Goal: Transaction & Acquisition: Purchase product/service

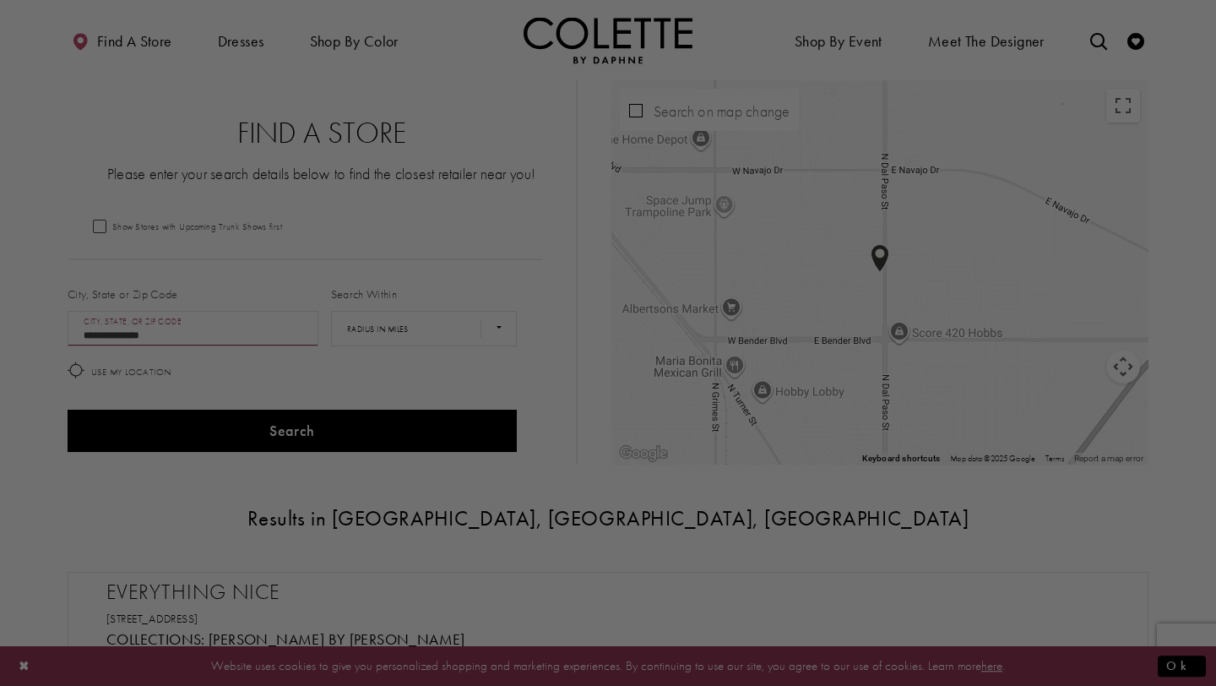
click at [622, 36] on div at bounding box center [614, 346] width 1228 height 692
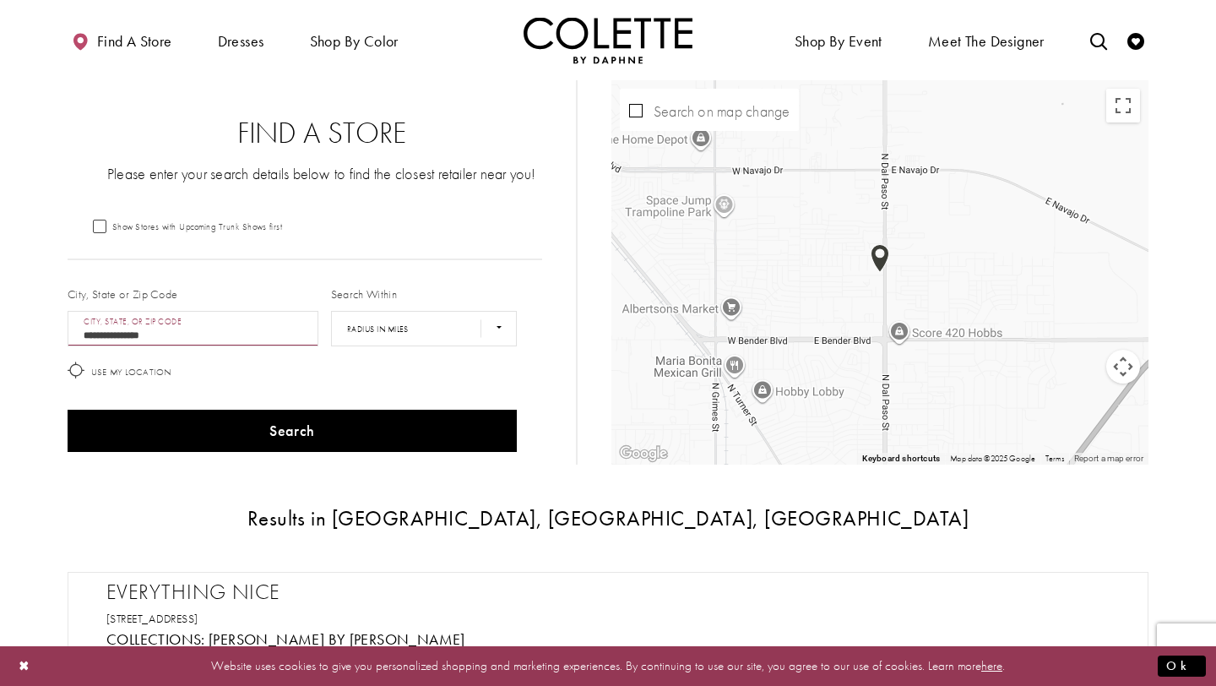
click at [585, 36] on img "Visit Home Page" at bounding box center [607, 40] width 169 height 46
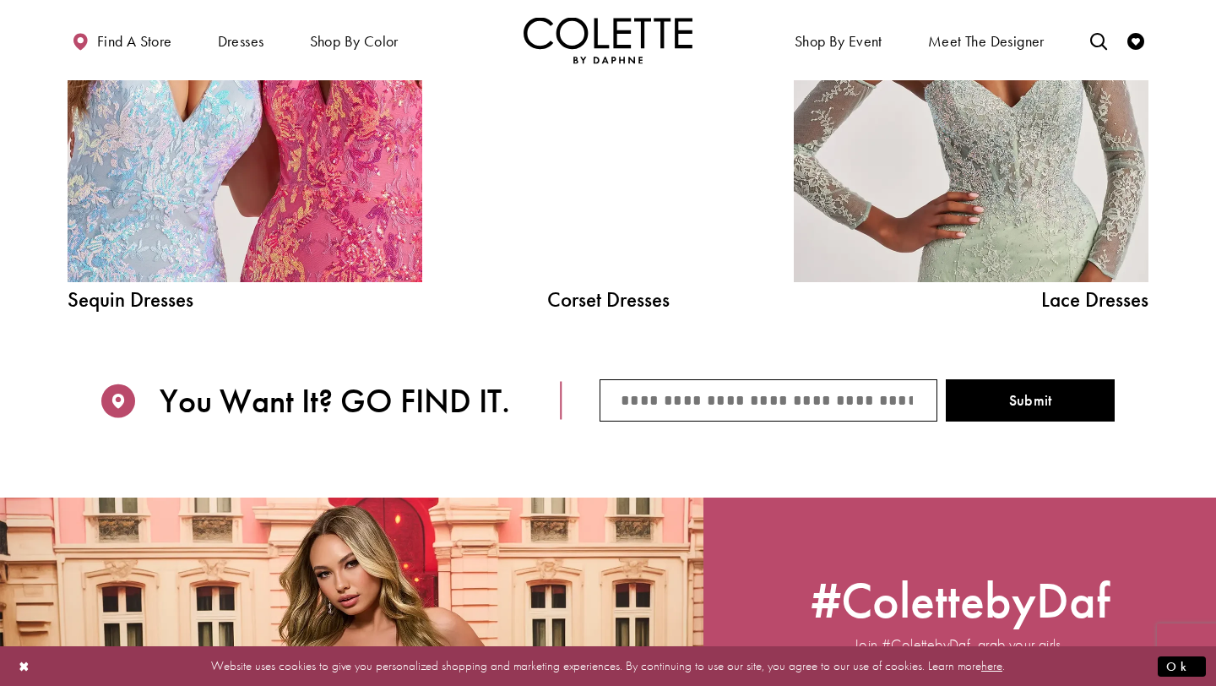
scroll to position [1923, 0]
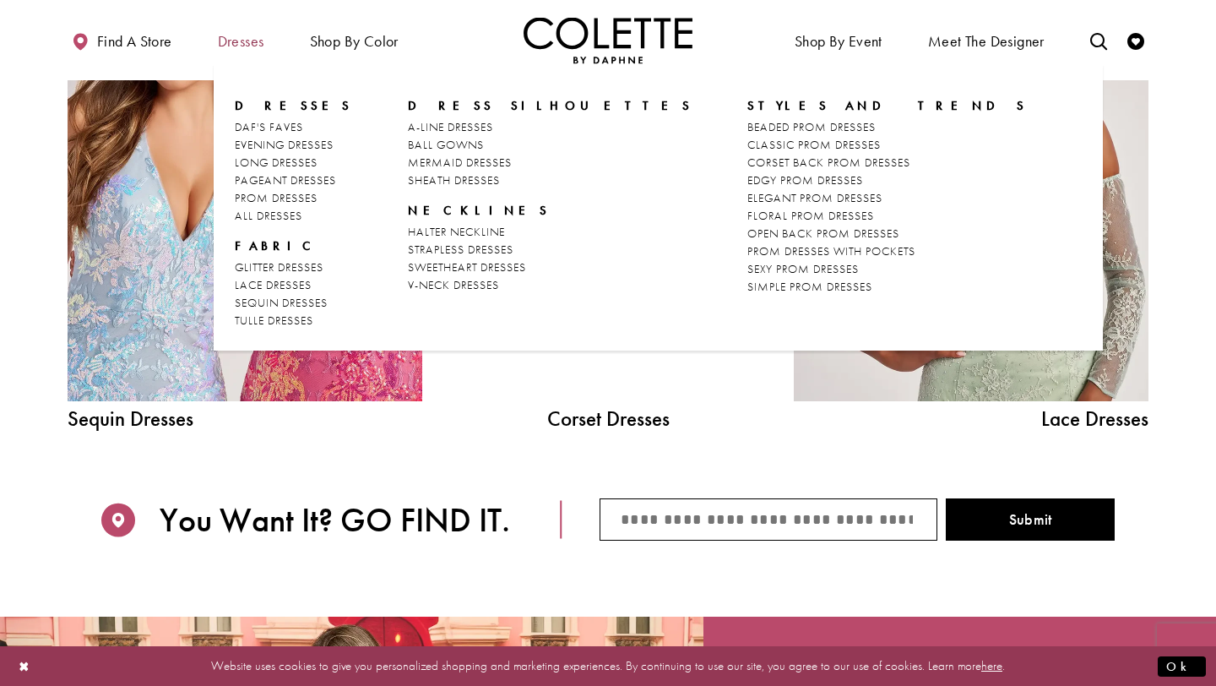
click at [263, 46] on span "Dresses" at bounding box center [241, 41] width 46 height 17
click at [457, 248] on span "STRAPLESS DRESSES" at bounding box center [461, 248] width 106 height 15
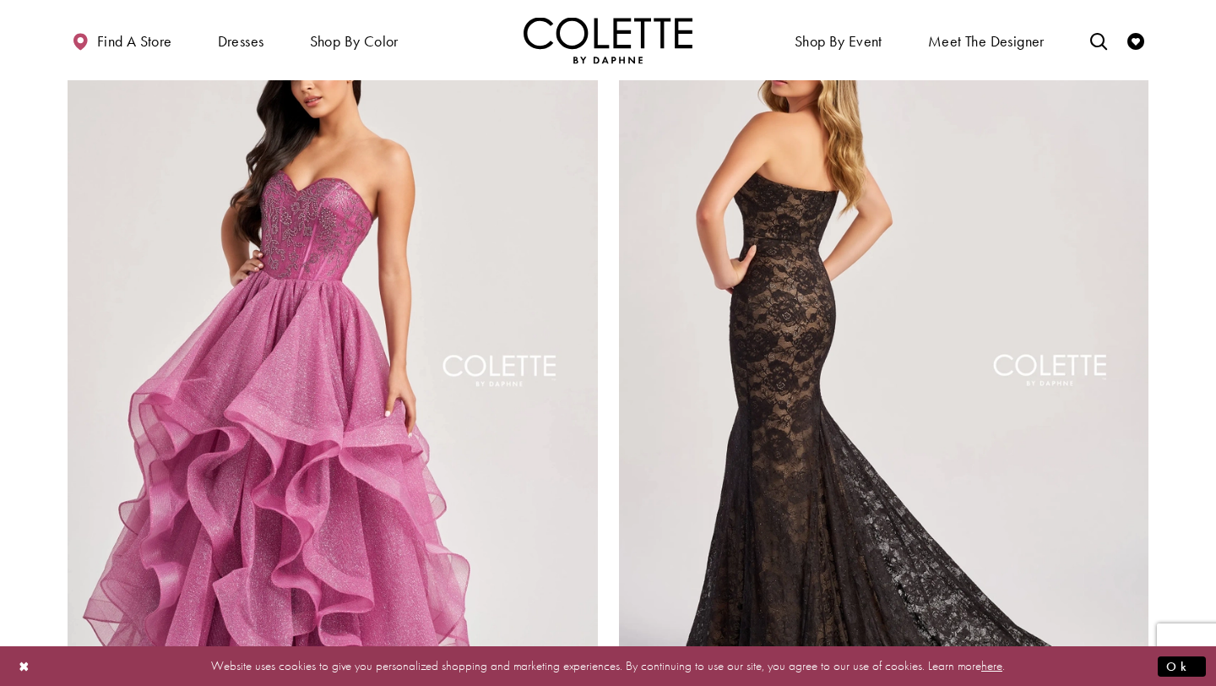
scroll to position [2628, 0]
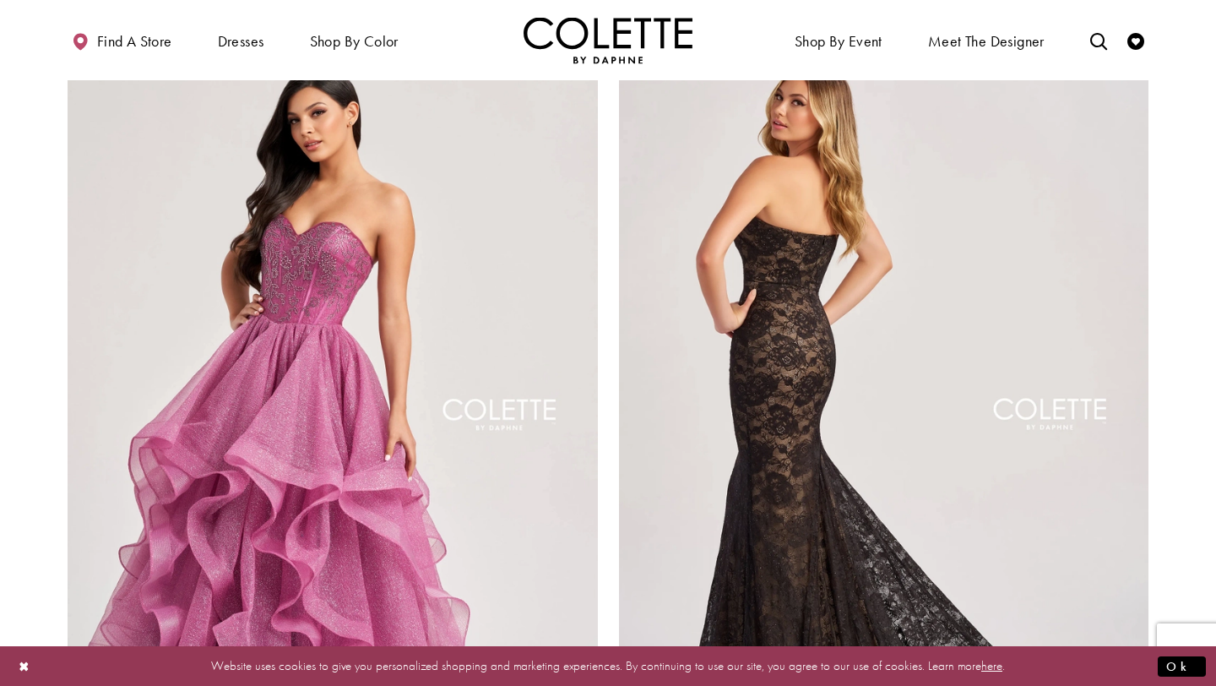
click at [818, 304] on img "Visit Colette by Daphne Style No. CL8670 Page" at bounding box center [884, 418] width 530 height 771
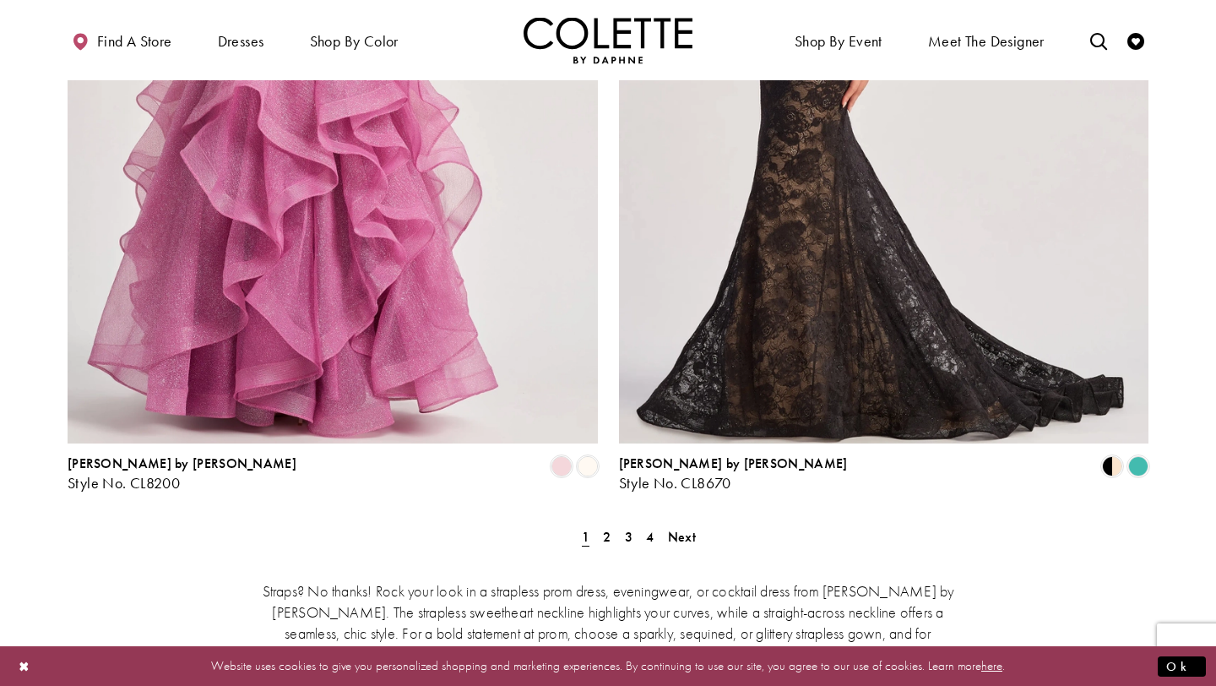
scroll to position [3006, 0]
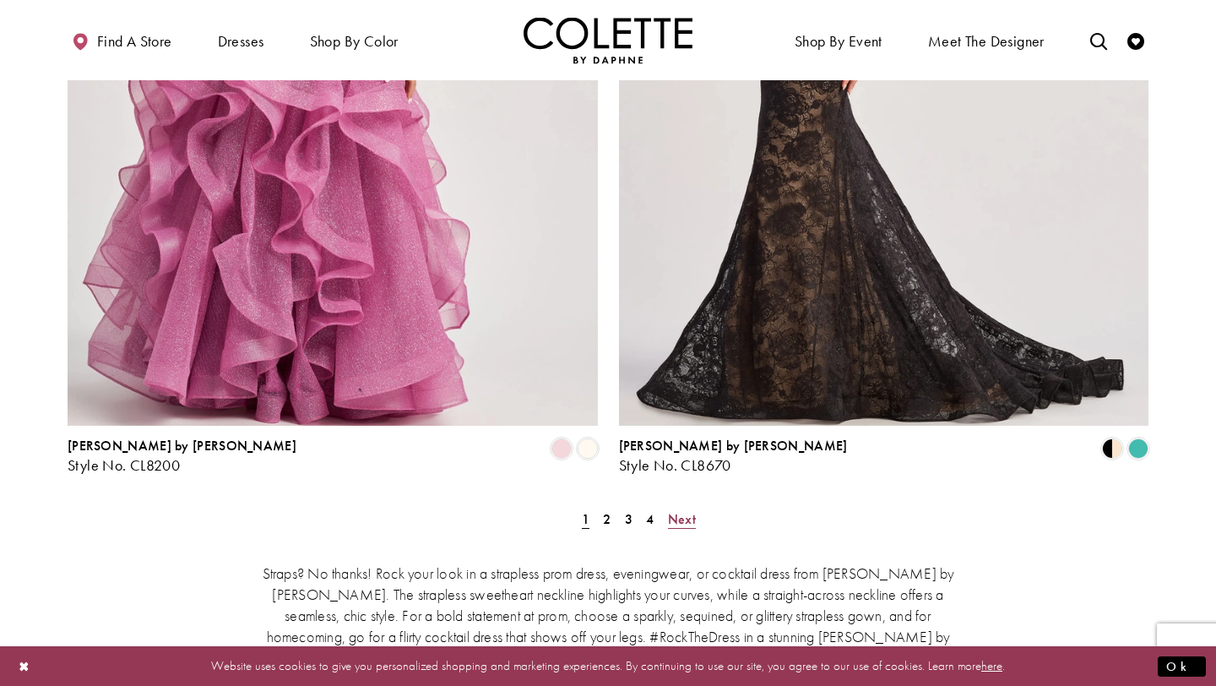
click at [676, 510] on span "Next" at bounding box center [682, 519] width 28 height 18
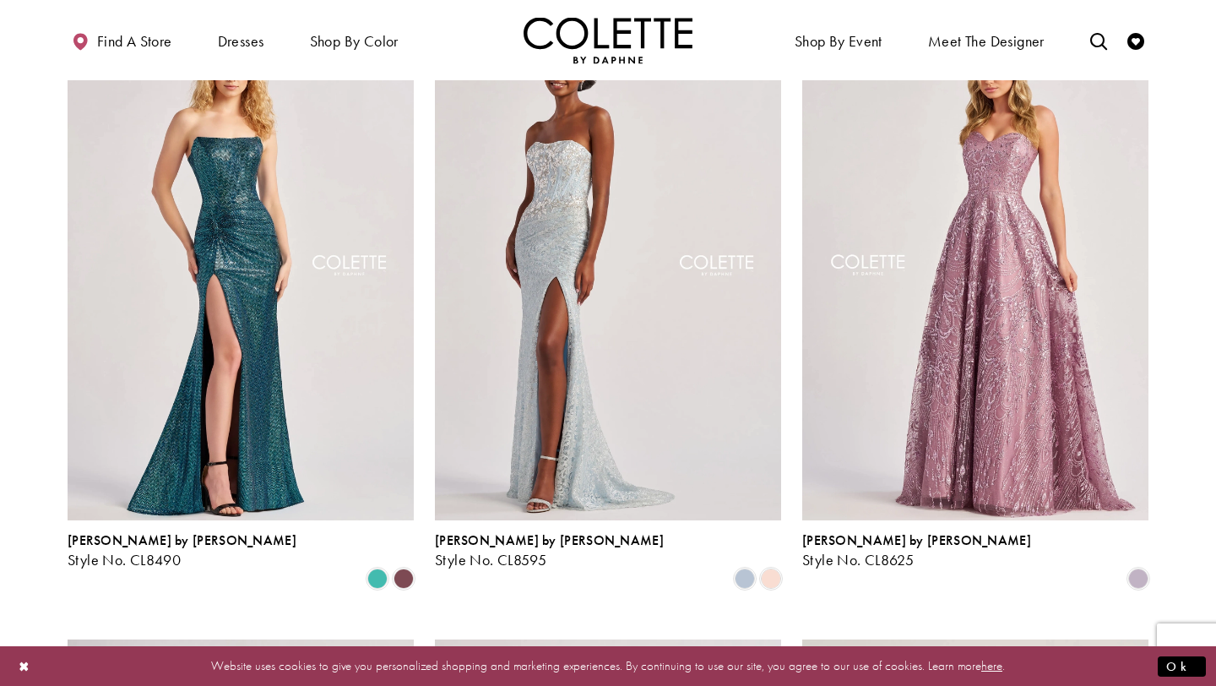
scroll to position [780, 0]
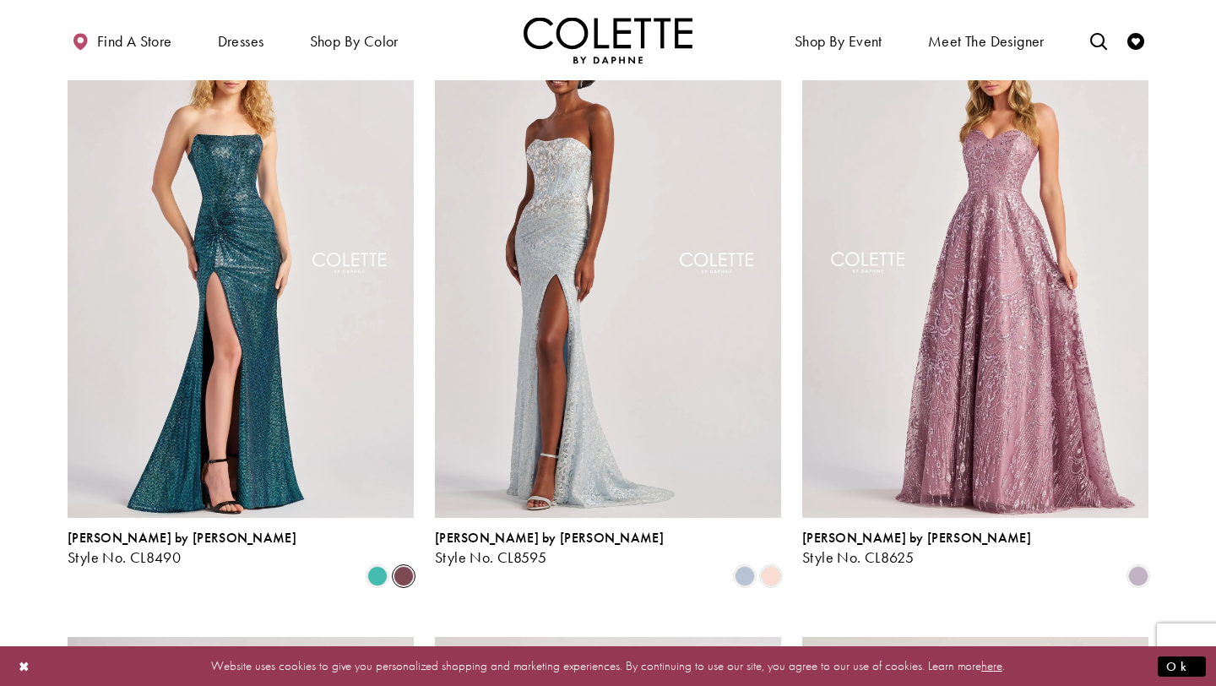
click at [404, 566] on span "Product List" at bounding box center [403, 576] width 20 height 20
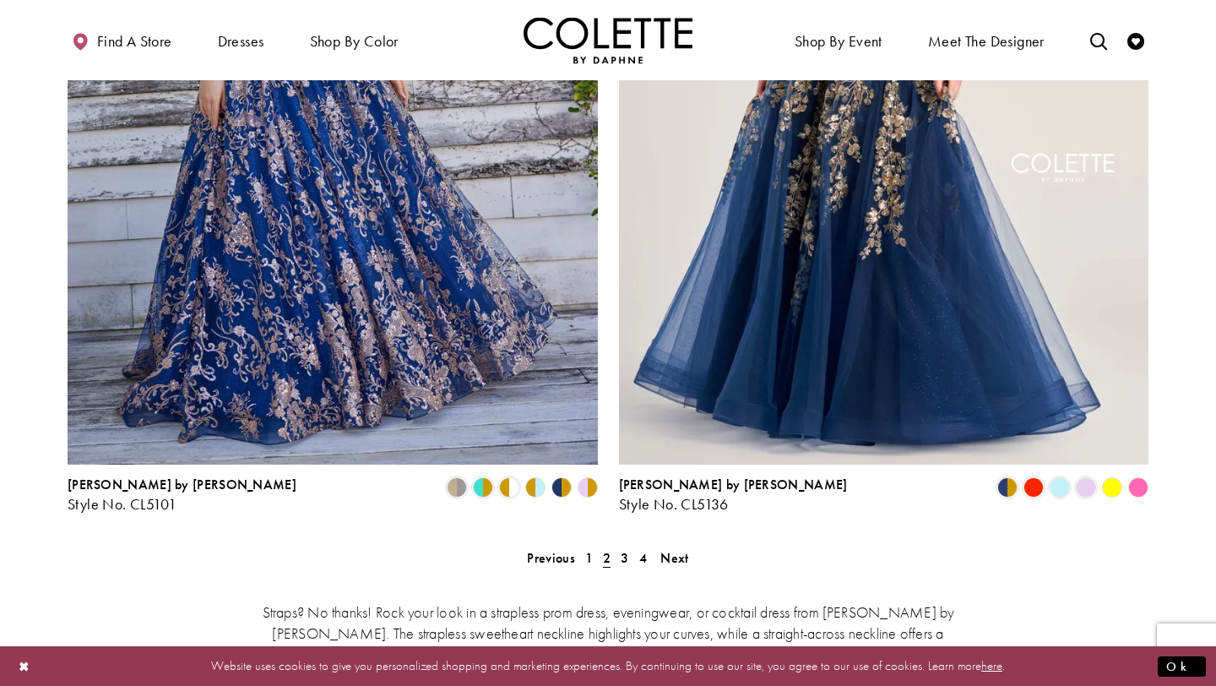
scroll to position [2968, 0]
click at [664, 548] on span "Next" at bounding box center [674, 557] width 28 height 18
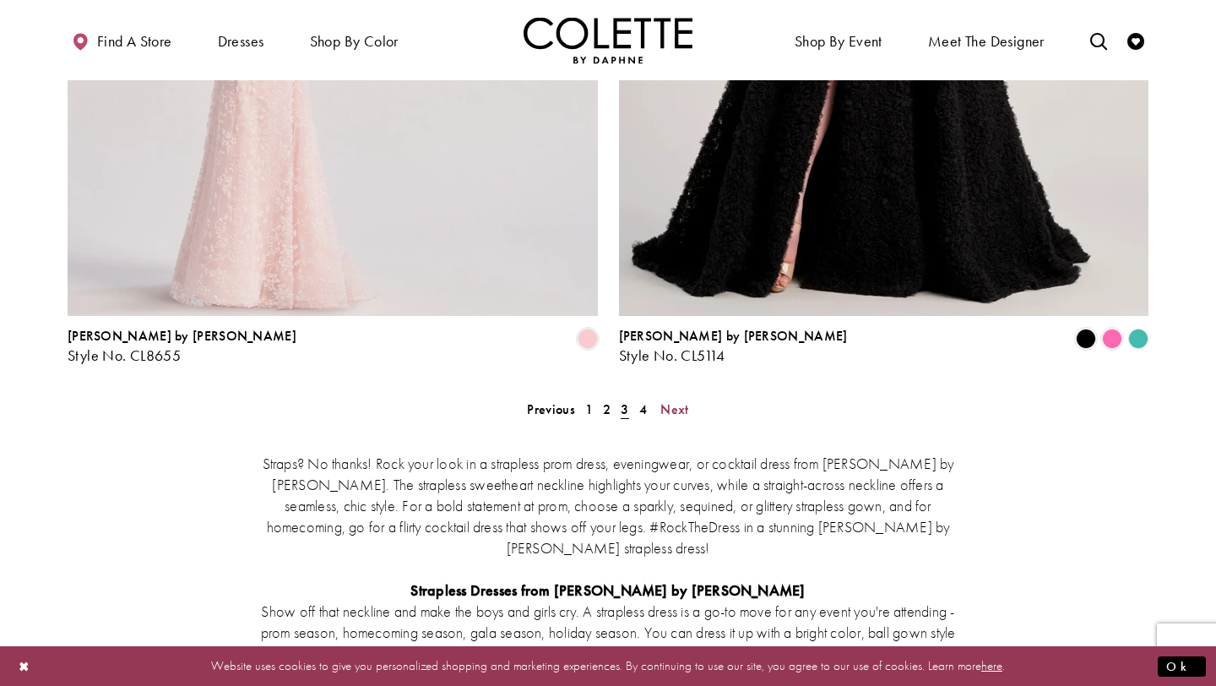
scroll to position [3141, 0]
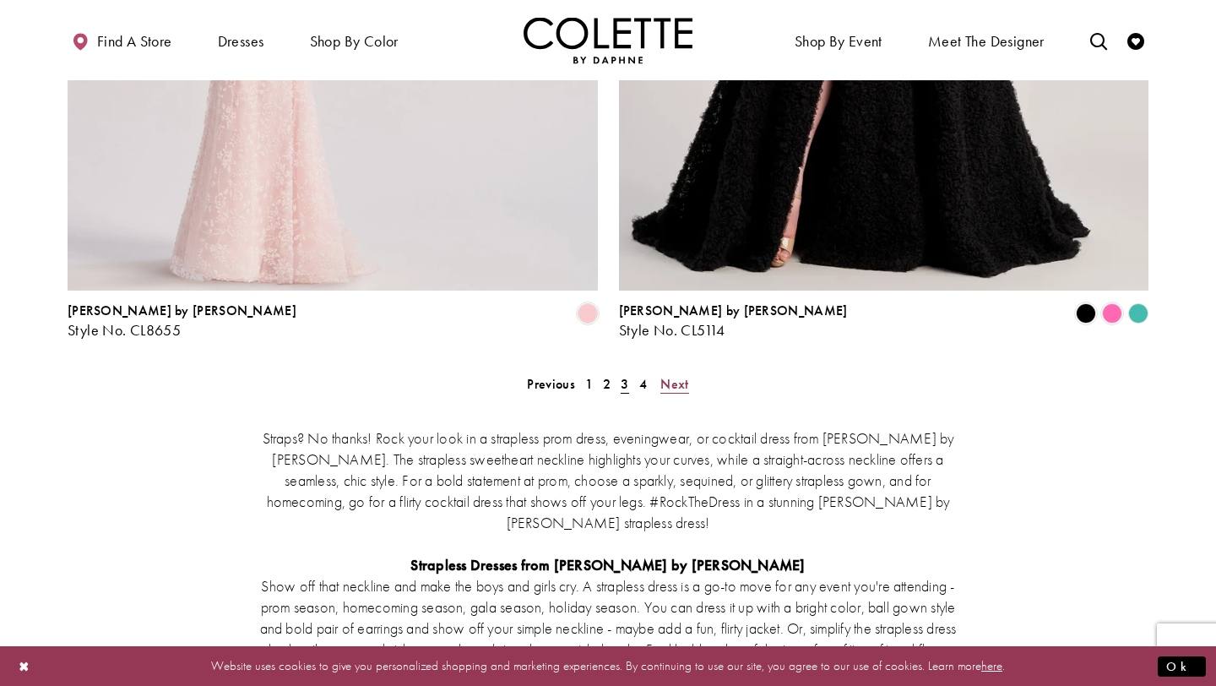
click at [669, 375] on span "Next" at bounding box center [674, 384] width 28 height 18
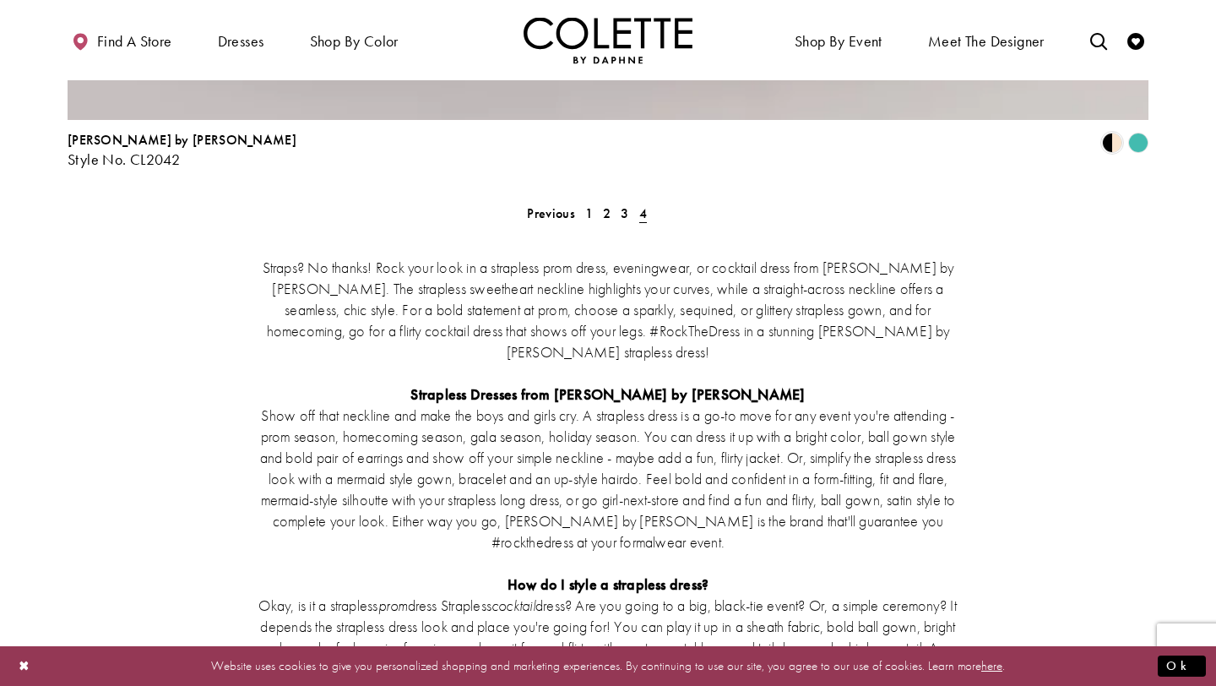
scroll to position [3493, 0]
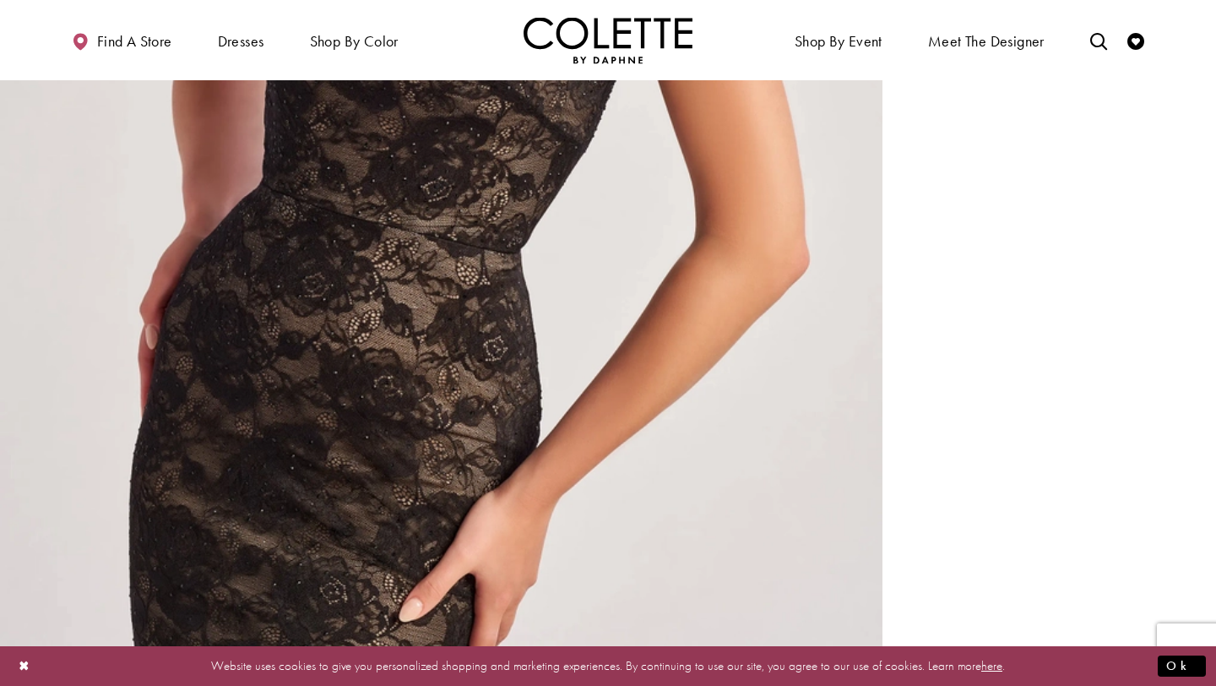
scroll to position [1970, 0]
